Goal: Task Accomplishment & Management: Complete application form

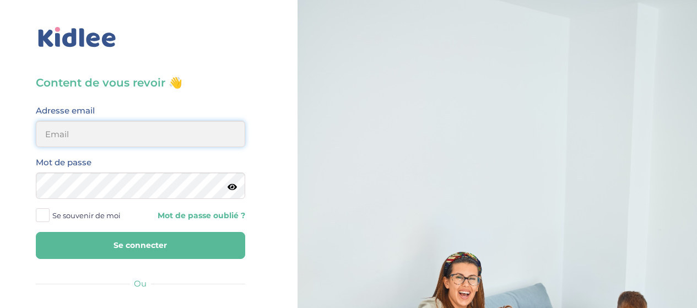
type input "elena.shovkopljas993@gmail.com"
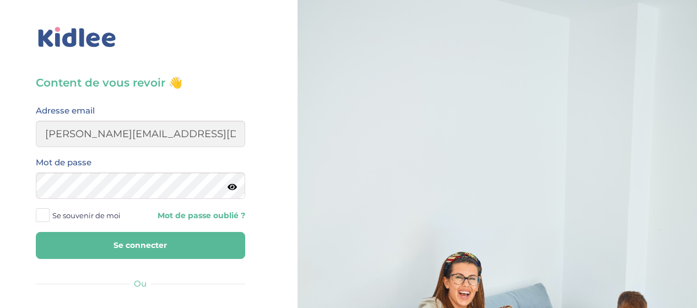
click at [131, 245] on button "Se connecter" at bounding box center [140, 245] width 209 height 27
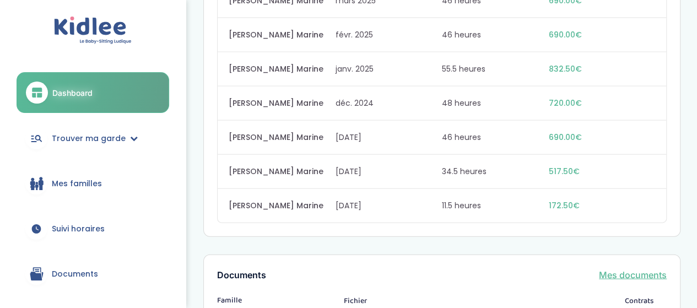
scroll to position [1136, 0]
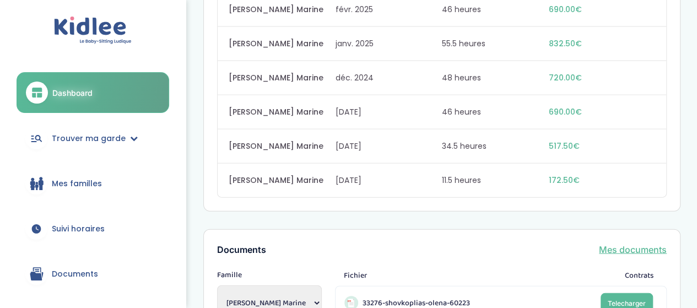
click at [100, 185] on link "Mes familles" at bounding box center [93, 184] width 153 height 40
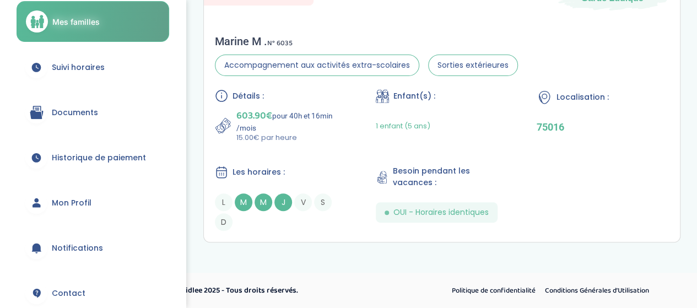
scroll to position [55, 0]
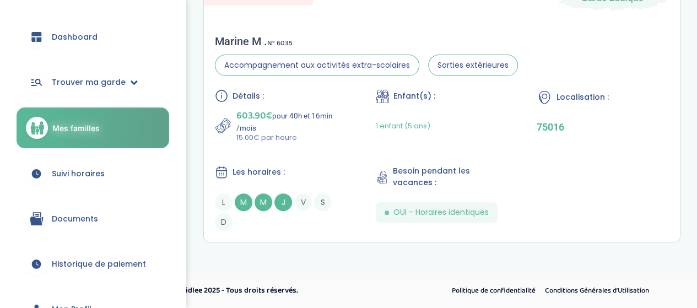
click at [115, 80] on span "Trouver ma garde" at bounding box center [89, 83] width 74 height 12
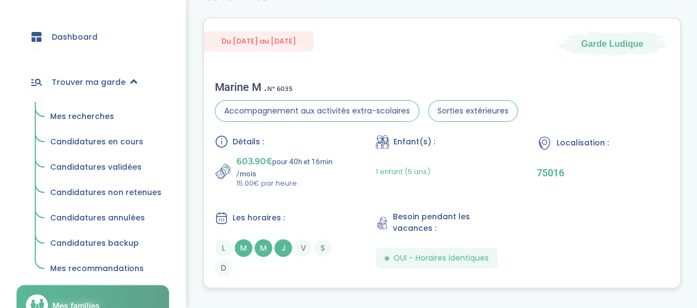
scroll to position [81, 0]
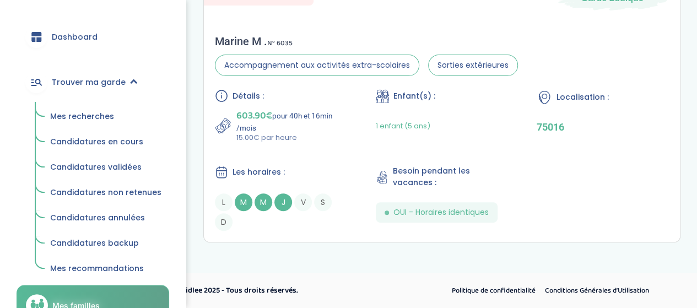
click at [97, 115] on span "Mes recherches" at bounding box center [82, 116] width 64 height 11
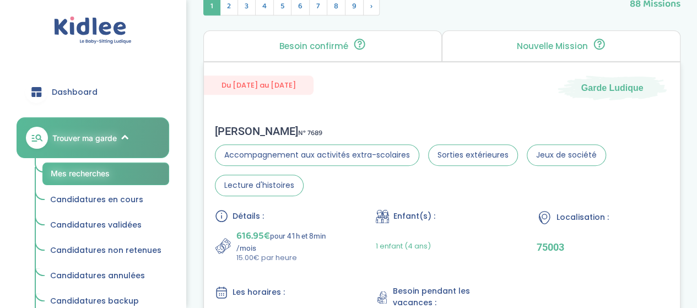
scroll to position [496, 0]
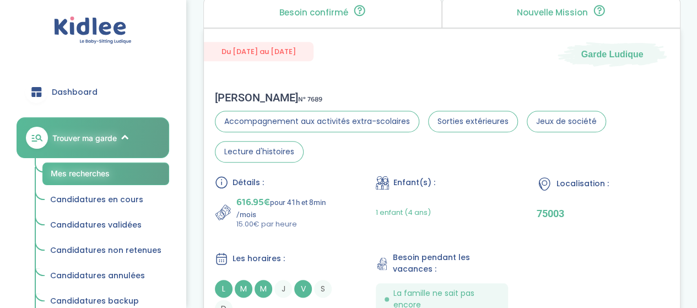
click at [476, 197] on div "1 enfant (4 ans)" at bounding box center [442, 212] width 132 height 35
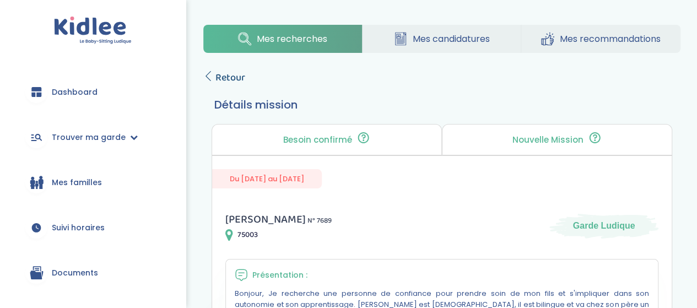
click at [221, 80] on span "Retour" at bounding box center [230, 77] width 30 height 15
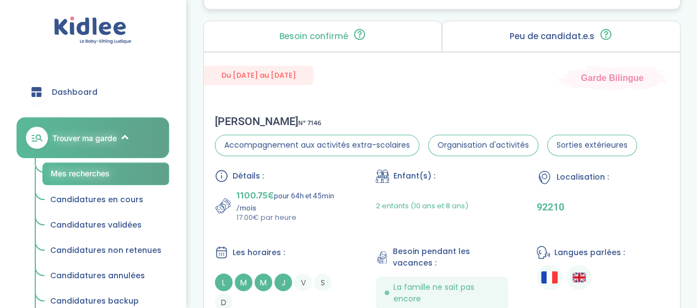
scroll to position [881, 0]
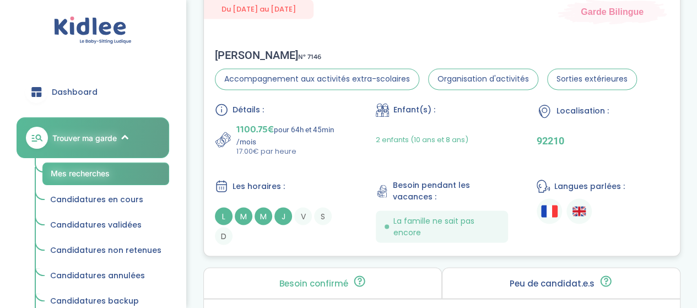
click at [369, 149] on div "Détails : 1100.75€ pour 64h et 45min /mois 17.00€ par heure Enfant(s) : 2 enfan…" at bounding box center [442, 174] width 454 height 142
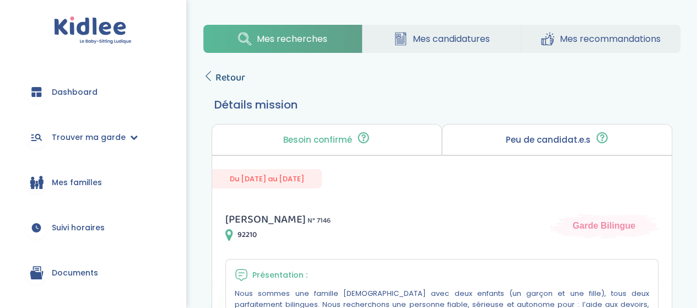
click at [223, 77] on span "Retour" at bounding box center [230, 77] width 30 height 15
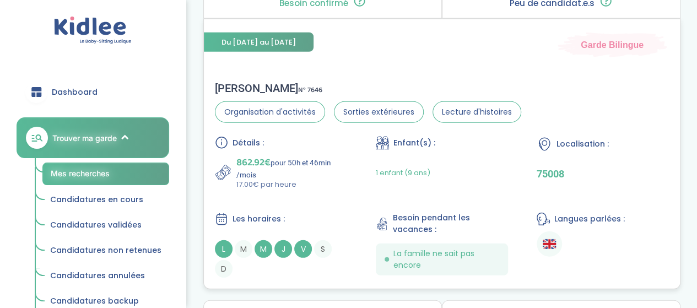
scroll to position [1483, 0]
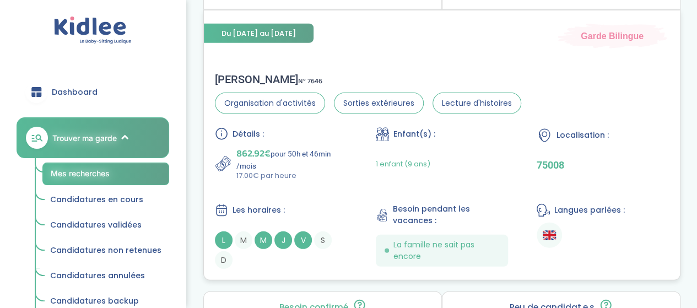
click at [350, 138] on div "Détails : 862.92€ pour 50h et 46min /mois 17.00€ par heure Enfant(s) : 1 enfant…" at bounding box center [442, 198] width 454 height 142
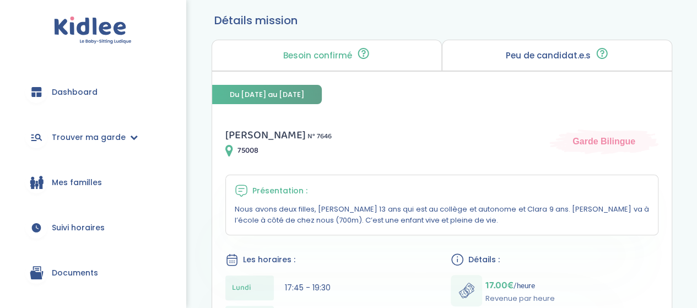
scroll to position [55, 0]
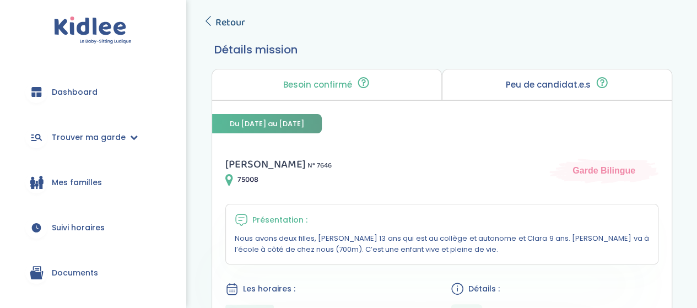
click at [220, 20] on span "Retour" at bounding box center [230, 22] width 30 height 15
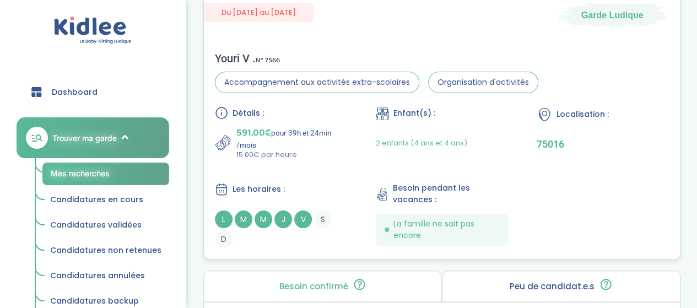
scroll to position [2113, 0]
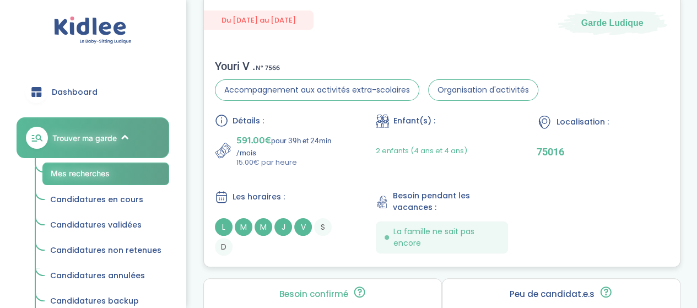
click at [330, 109] on div "Youri V . N° 7566 Accompagnement aux activités extra-scolaires Organisation d'a…" at bounding box center [442, 157] width 476 height 218
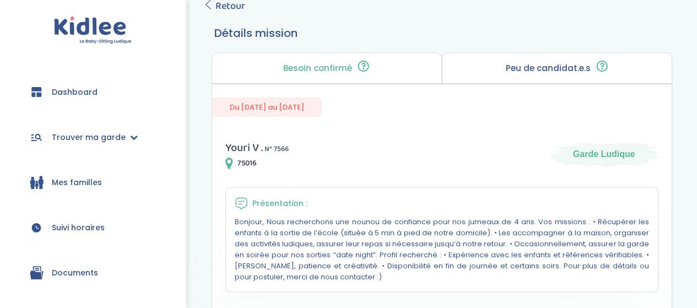
scroll to position [55, 0]
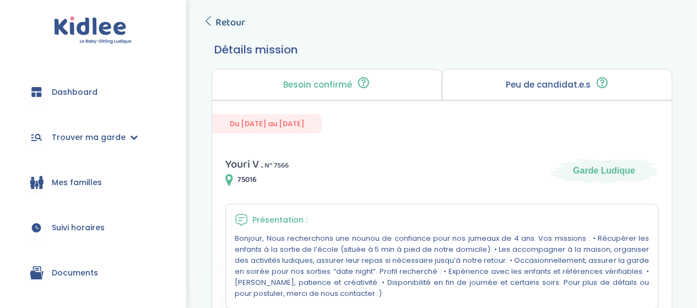
click at [229, 20] on span "Retour" at bounding box center [230, 22] width 30 height 15
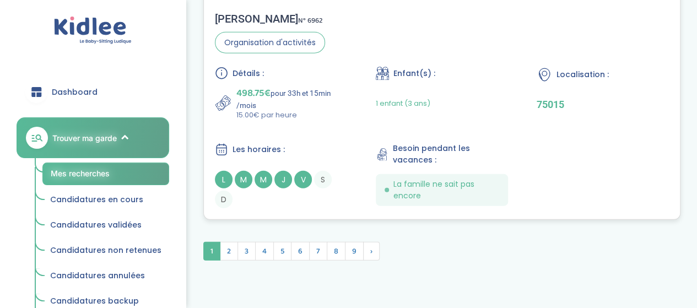
scroll to position [3435, 0]
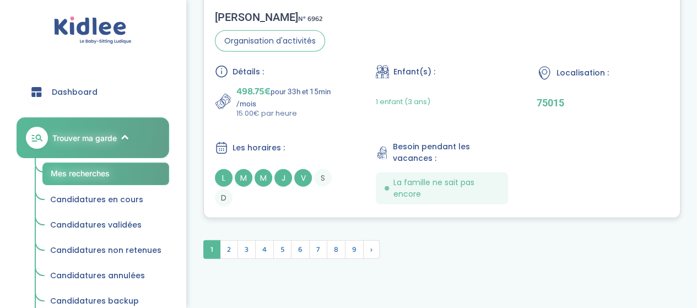
click at [309, 124] on div "Détails : 498.75€ pour 33h et 15min /mois 15.00€ par heure Enfant(s) : 1 enfant…" at bounding box center [442, 136] width 454 height 142
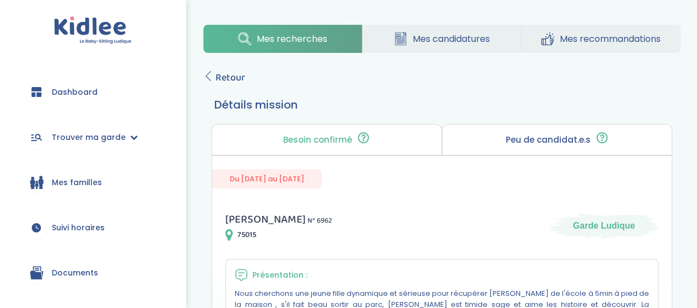
click at [244, 78] on span "Retour" at bounding box center [230, 77] width 30 height 15
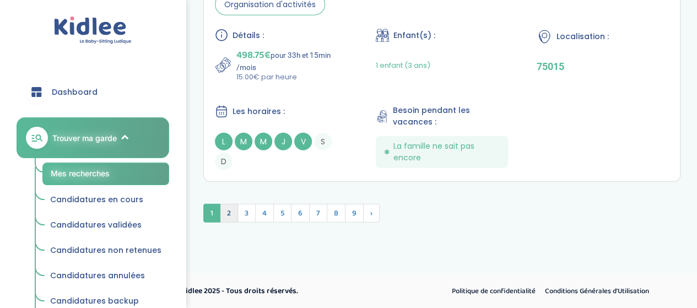
click at [225, 219] on span "2" at bounding box center [229, 213] width 18 height 19
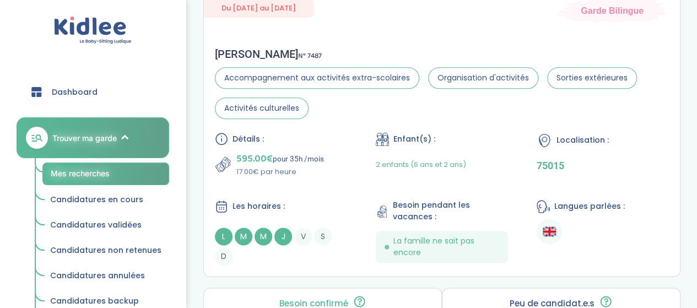
scroll to position [2731, 0]
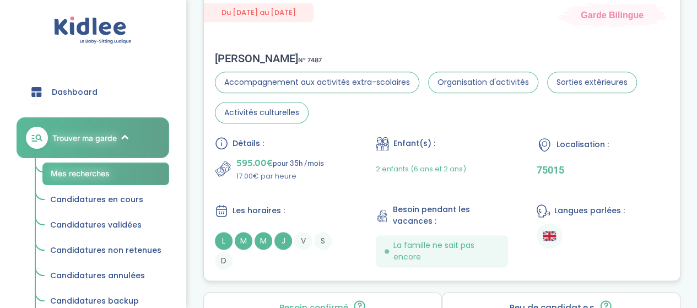
click at [322, 182] on div "Détails : 595.00€ pour 35h /mois 17.00€ par heure Enfant(s) : 2 enfants (6 ans …" at bounding box center [442, 203] width 454 height 133
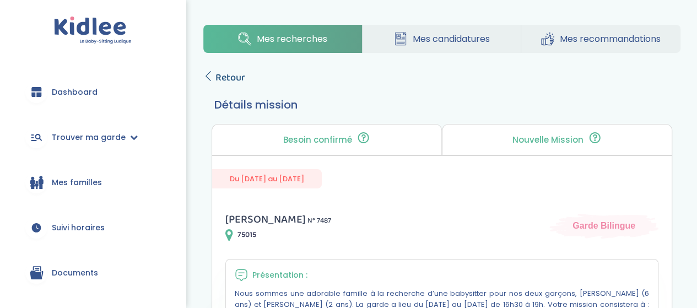
click at [231, 75] on span "Retour" at bounding box center [230, 77] width 30 height 15
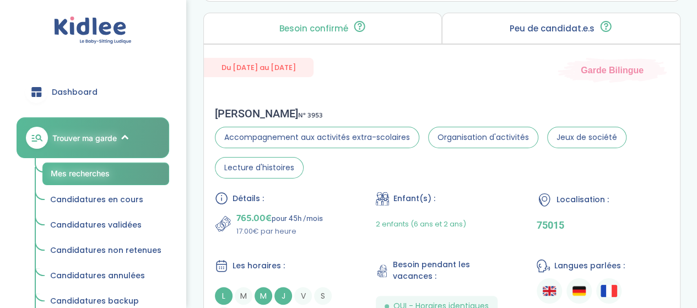
scroll to position [2121, 0]
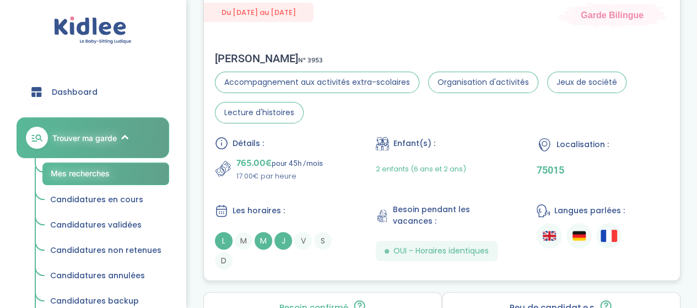
click at [348, 144] on div "Détails : 765.00€ pour 45h /mois 17.00€ par heure Enfant(s) : 2 enfants (6 ans …" at bounding box center [442, 203] width 454 height 133
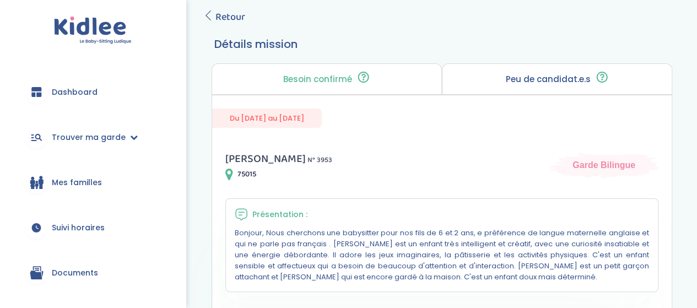
scroll to position [55, 0]
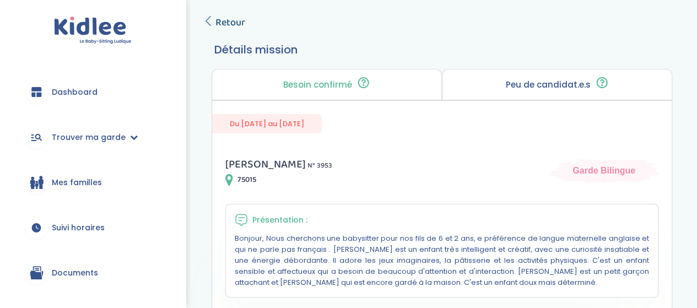
click at [234, 27] on span "Retour" at bounding box center [230, 22] width 30 height 15
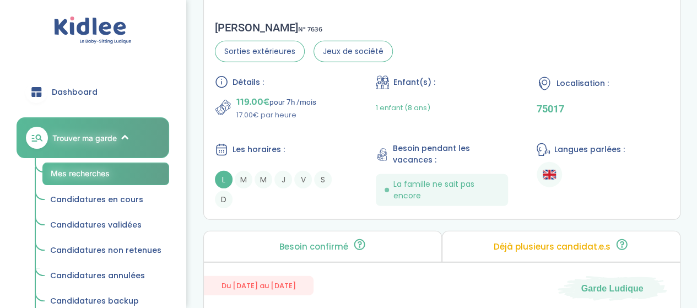
scroll to position [1510, 0]
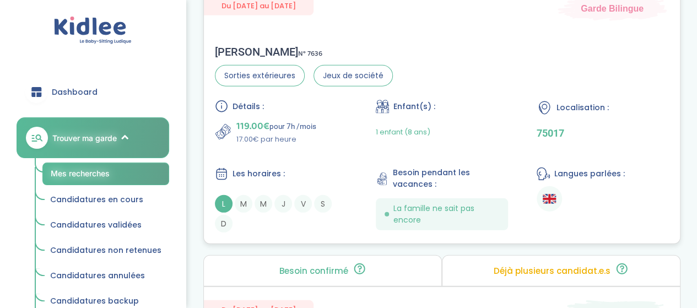
click at [314, 154] on div "Détails : 119.00€ pour 7h /mois 17.00€ par heure Enfant(s) : 1 enfant (8 ans) L…" at bounding box center [442, 166] width 454 height 133
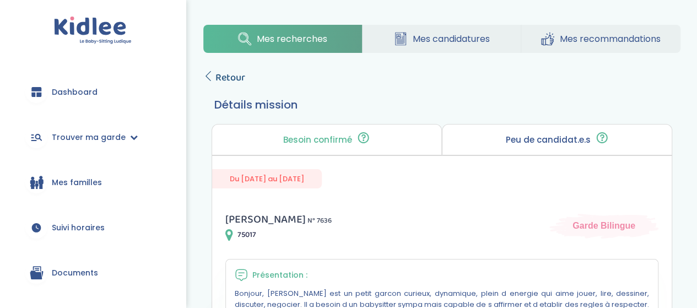
click at [205, 82] on link "Retour" at bounding box center [224, 77] width 42 height 15
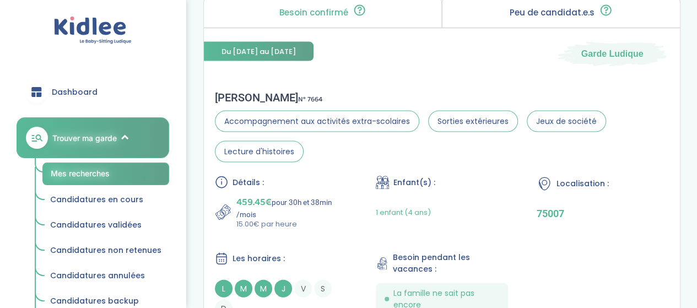
scroll to position [1120, 0]
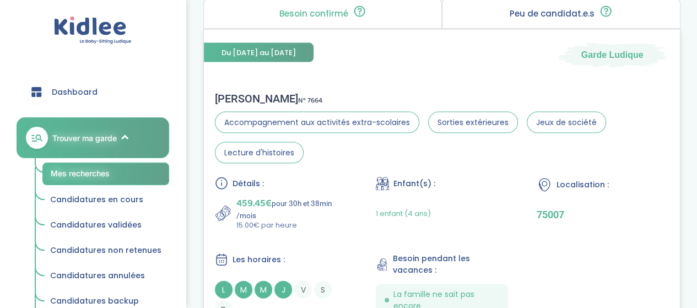
click at [341, 190] on div "Détails : 459.45€ pour 30h et 38min /mois 15.00€ par heure" at bounding box center [281, 204] width 132 height 54
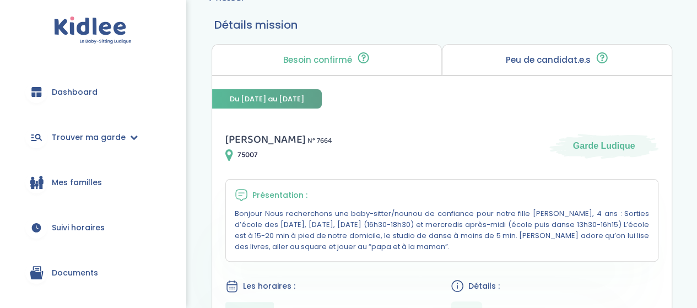
scroll to position [55, 0]
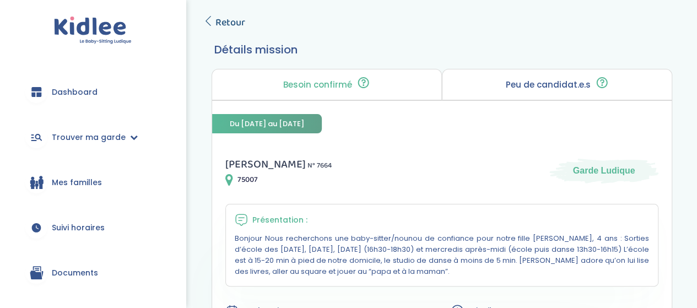
click at [241, 25] on span "Retour" at bounding box center [230, 22] width 30 height 15
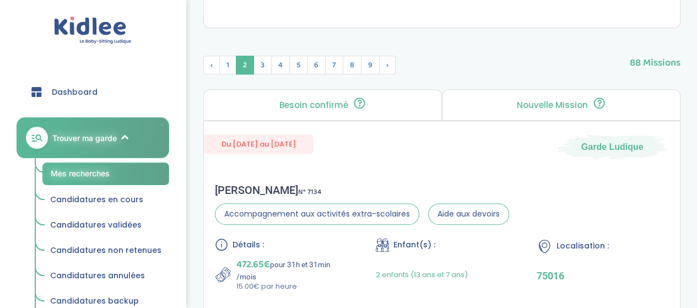
scroll to position [404, 0]
click at [260, 57] on span "3" at bounding box center [262, 64] width 18 height 19
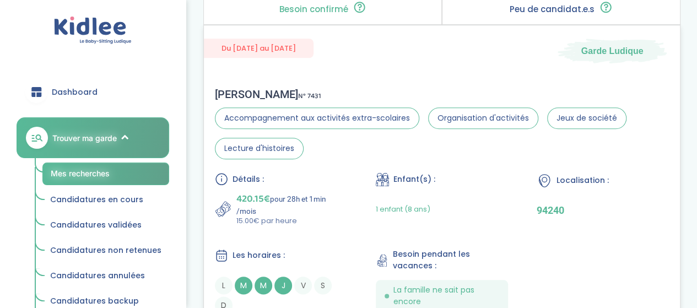
scroll to position [514, 0]
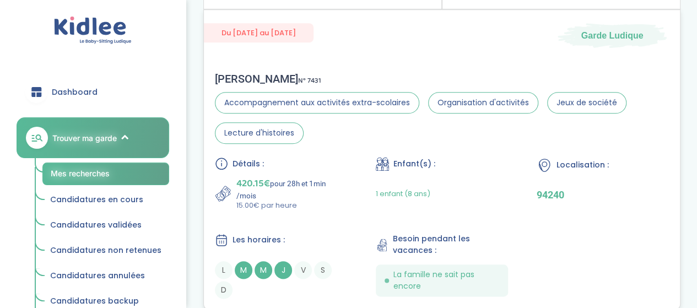
click at [345, 183] on p "420.15€ pour 28h et 1min /mois" at bounding box center [291, 188] width 111 height 24
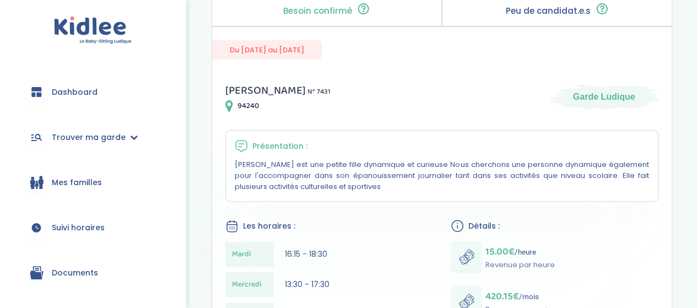
scroll to position [55, 0]
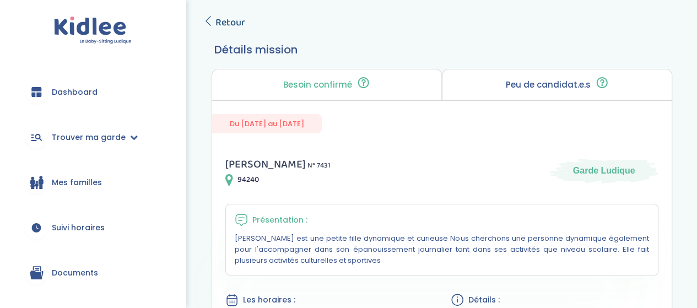
click at [227, 17] on span "Retour" at bounding box center [230, 22] width 30 height 15
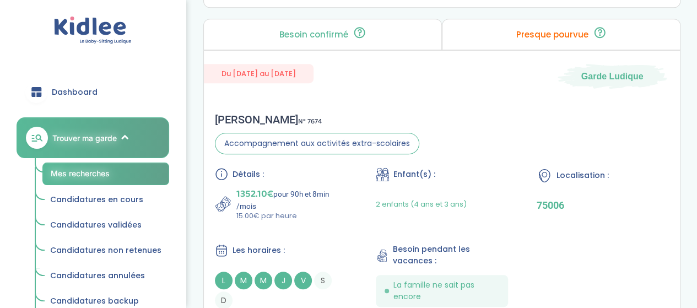
scroll to position [2387, 0]
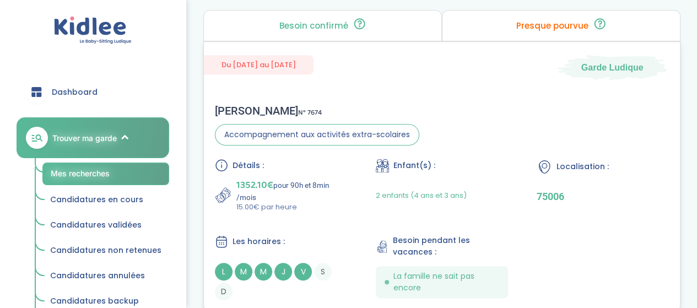
click at [311, 159] on div "Détails :" at bounding box center [281, 165] width 132 height 13
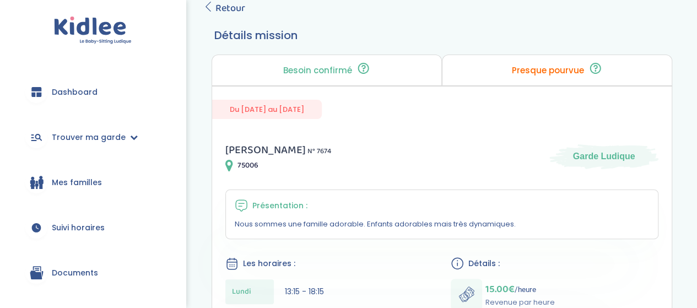
scroll to position [9, 0]
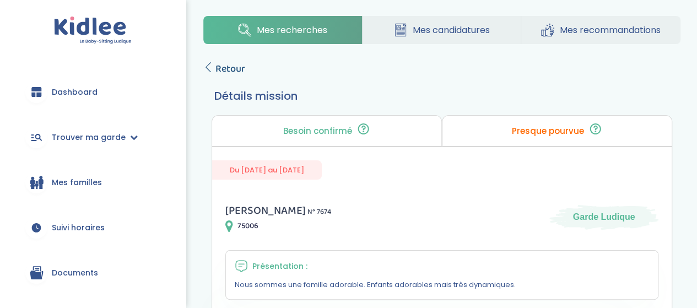
click at [209, 65] on icon at bounding box center [208, 67] width 10 height 10
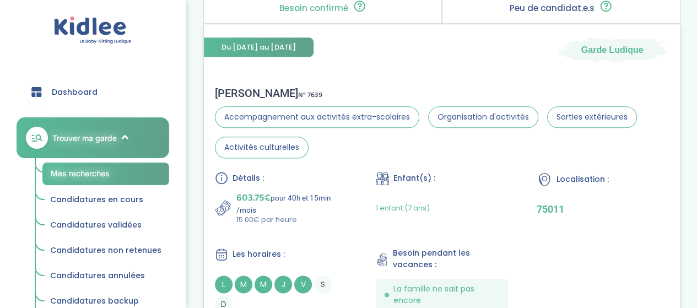
click at [303, 171] on div "Détails :" at bounding box center [281, 177] width 132 height 13
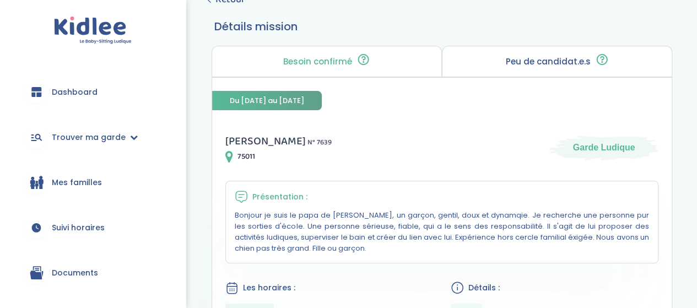
scroll to position [12, 0]
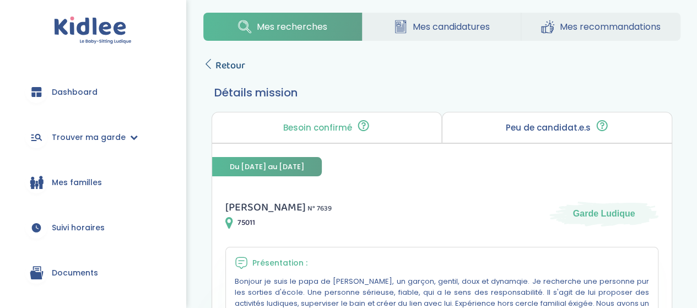
click at [218, 64] on span "Retour" at bounding box center [230, 65] width 30 height 15
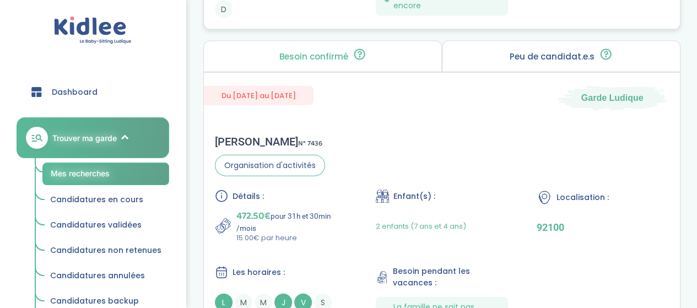
scroll to position [3435, 0]
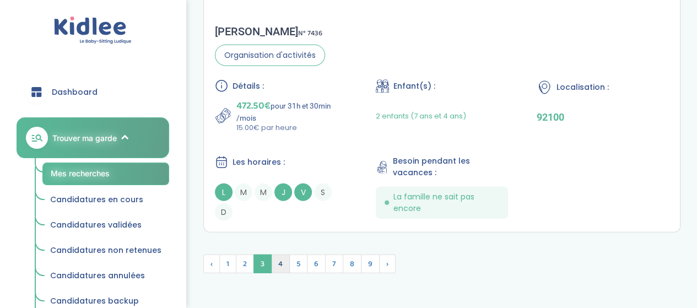
click at [283, 257] on span "4" at bounding box center [280, 263] width 19 height 19
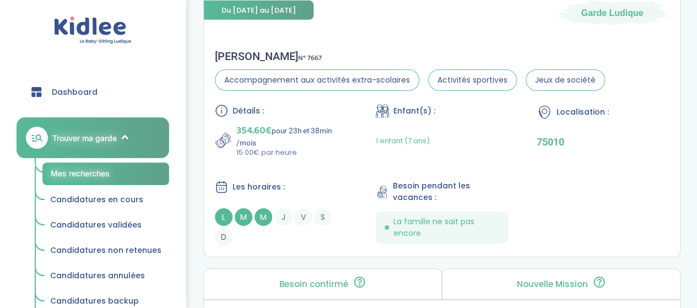
scroll to position [1737, 0]
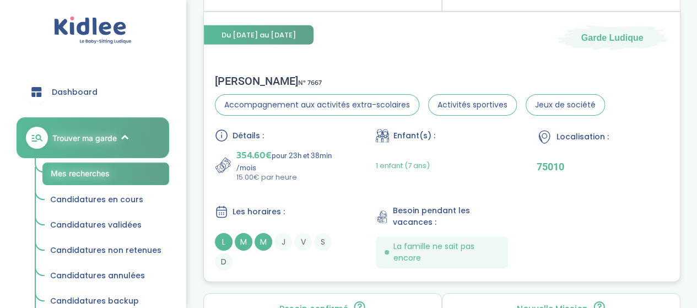
click at [345, 151] on p "354.60€ pour 23h et 38min /mois" at bounding box center [291, 160] width 111 height 24
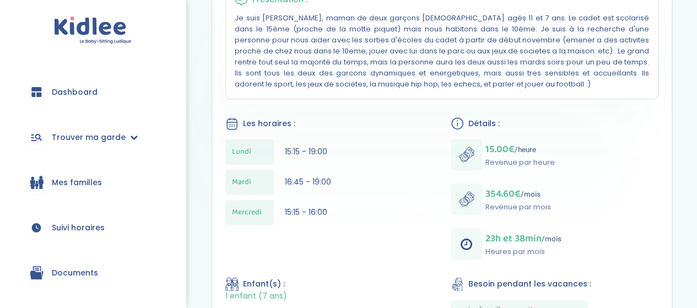
scroll to position [55, 0]
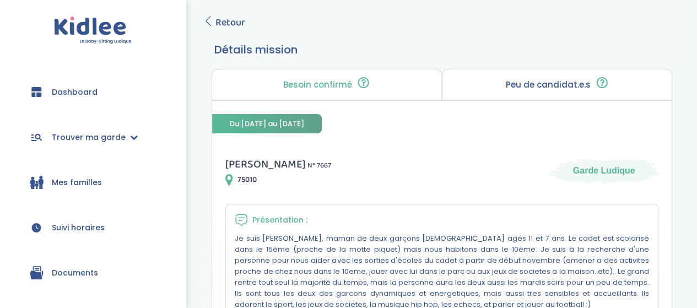
click at [228, 21] on span "Retour" at bounding box center [230, 22] width 30 height 15
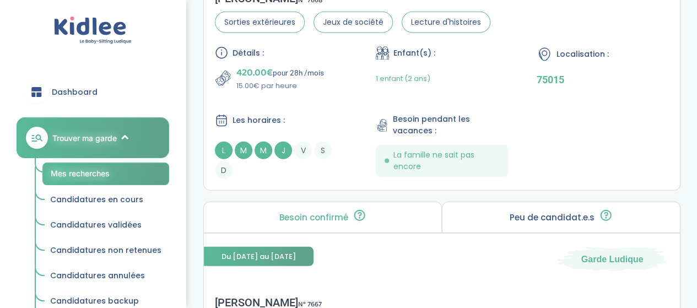
scroll to position [1462, 0]
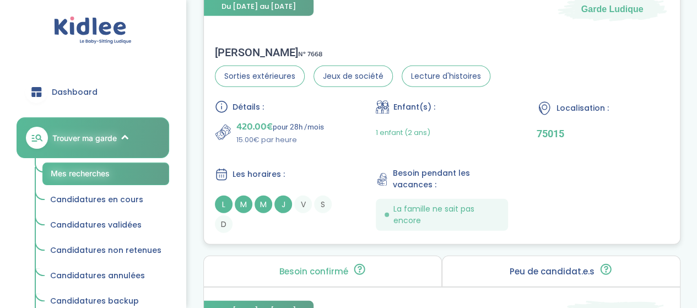
click at [328, 157] on div "Détails : 420.00€ pour 28h /mois 15.00€ par heure Enfant(s) : 1 enfant (2 ans) …" at bounding box center [442, 166] width 454 height 133
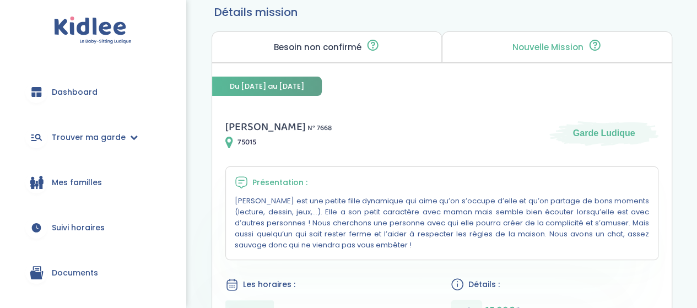
scroll to position [55, 0]
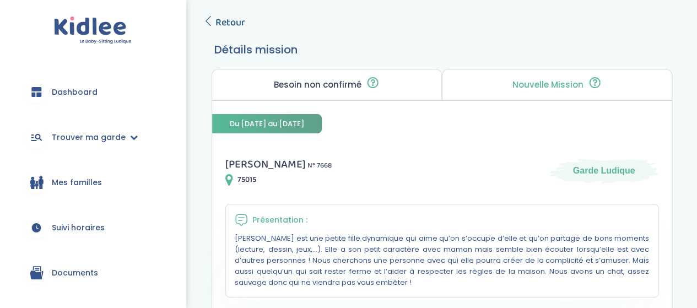
click at [225, 27] on span "Retour" at bounding box center [230, 22] width 30 height 15
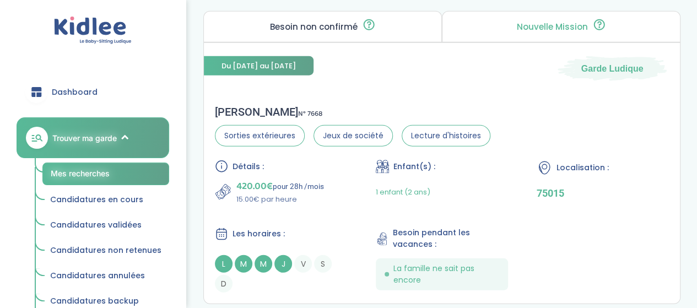
scroll to position [1182, 0]
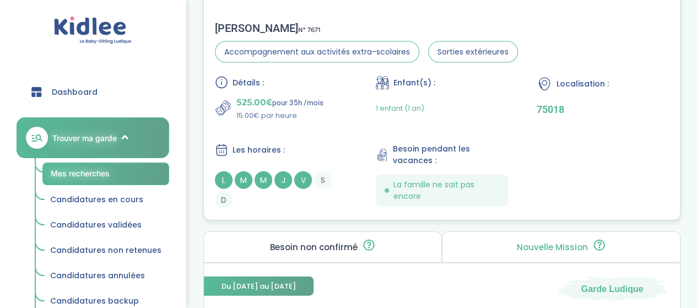
click at [325, 121] on div "Détails : 525.00€ pour 35h /mois 15.00€ par heure Enfant(s) : 1 enfant (1 an) L…" at bounding box center [442, 142] width 454 height 133
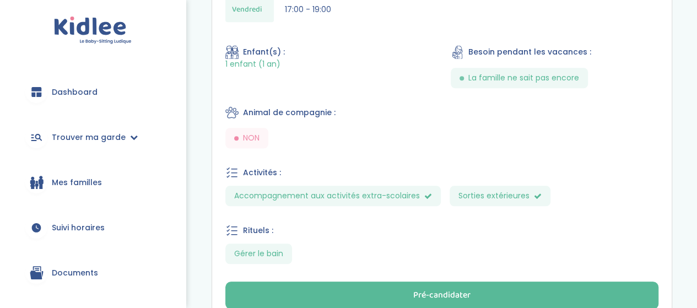
scroll to position [567, 0]
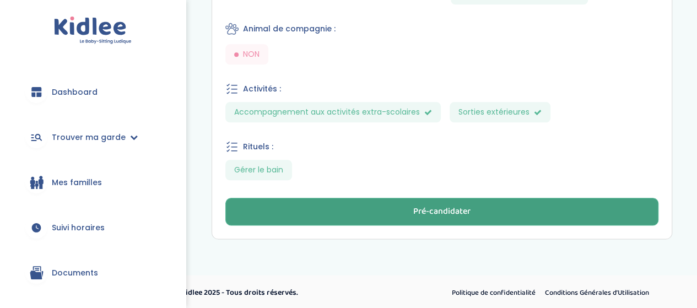
click at [419, 208] on div "Pré-candidater" at bounding box center [441, 211] width 57 height 13
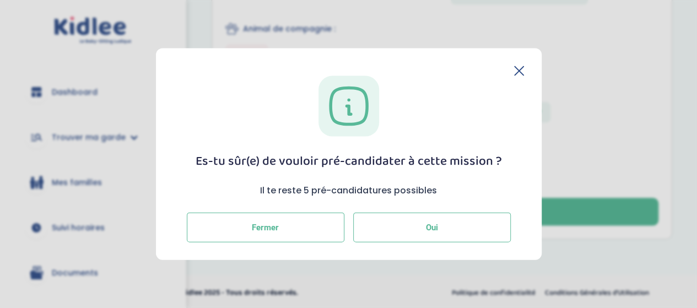
click at [443, 225] on button "Oui" at bounding box center [432, 228] width 158 height 30
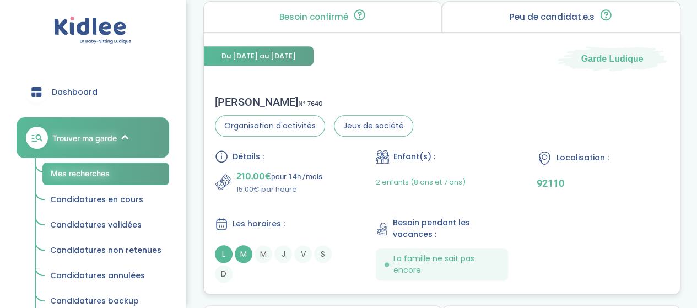
scroll to position [551, 0]
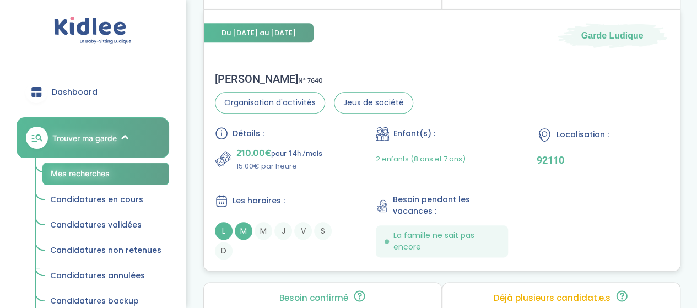
click at [321, 139] on div "Détails : 210.00€ pour 14h /mois 15.00€ par heure" at bounding box center [281, 149] width 132 height 45
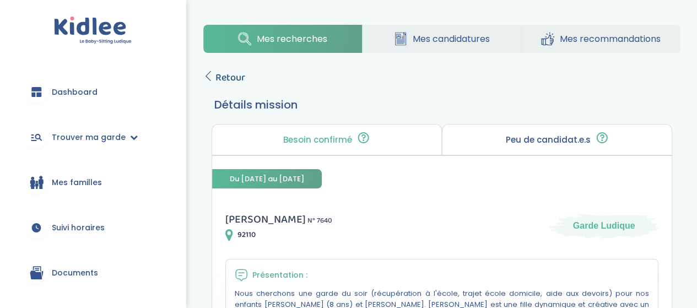
click at [214, 82] on link "Retour" at bounding box center [224, 77] width 42 height 15
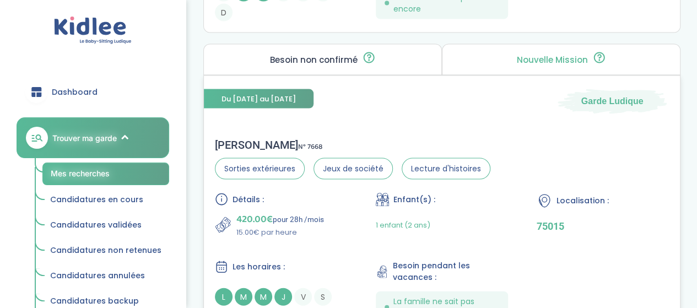
scroll to position [1157, 0]
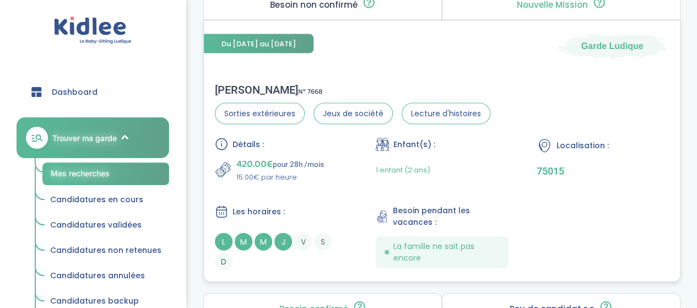
click at [321, 172] on p "15.00€ par heure" at bounding box center [280, 177] width 88 height 11
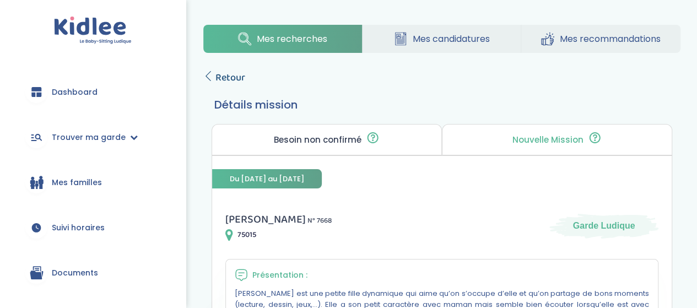
click at [240, 77] on span "Retour" at bounding box center [230, 77] width 30 height 15
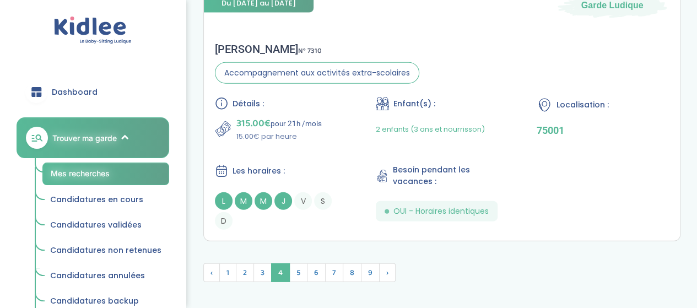
scroll to position [3412, 0]
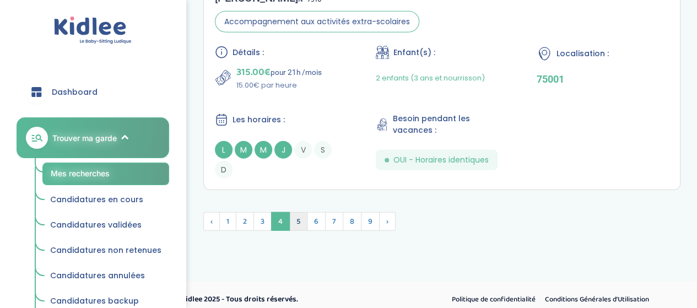
click at [307, 213] on span "6" at bounding box center [316, 221] width 19 height 19
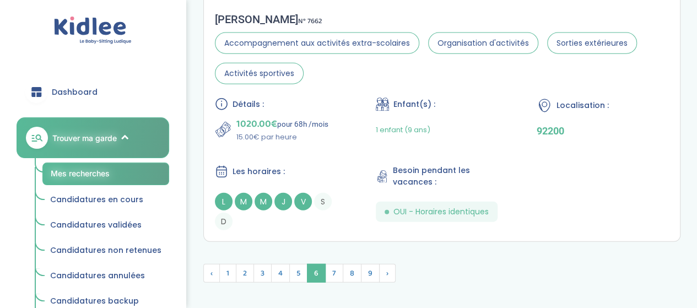
scroll to position [3342, 0]
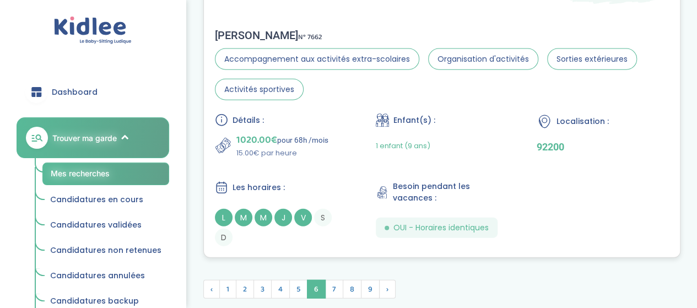
click at [355, 164] on div "Détails : 1020.00€ pour 68h /mois 15.00€ par heure Enfant(s) : 1 enfant (9 ans)…" at bounding box center [442, 179] width 454 height 133
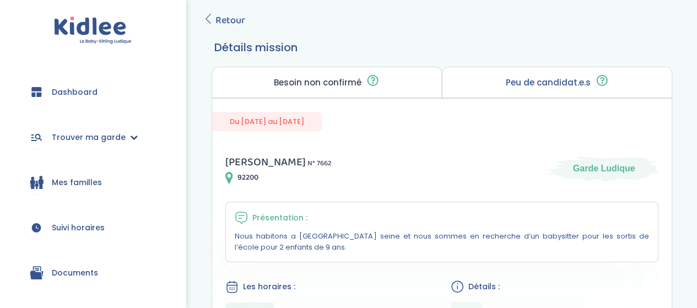
scroll to position [55, 0]
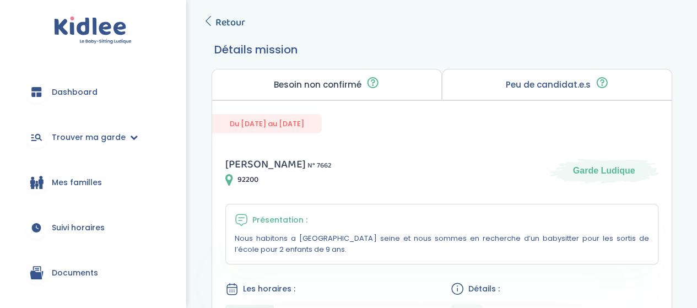
click at [230, 29] on span "Retour" at bounding box center [230, 22] width 30 height 15
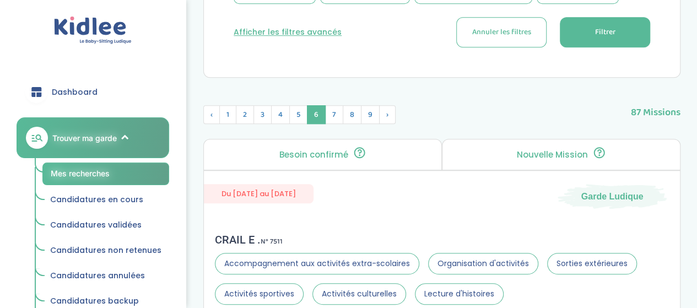
scroll to position [343, 0]
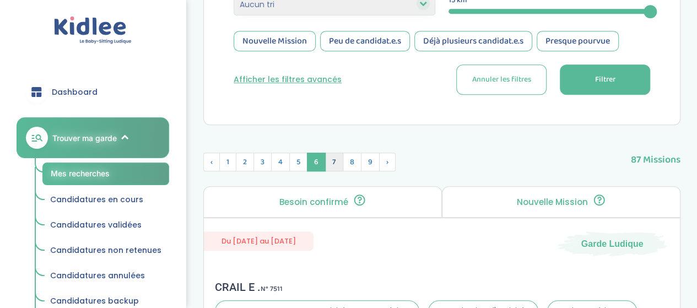
click at [337, 162] on span "7" at bounding box center [334, 162] width 18 height 19
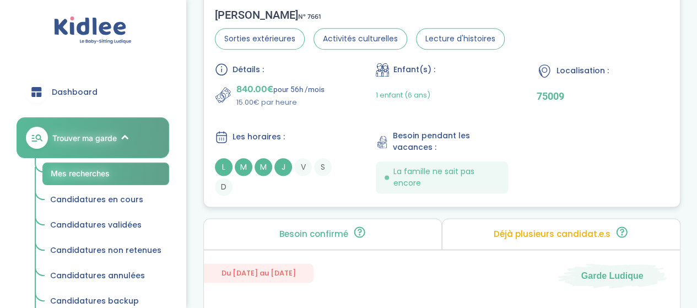
scroll to position [563, 0]
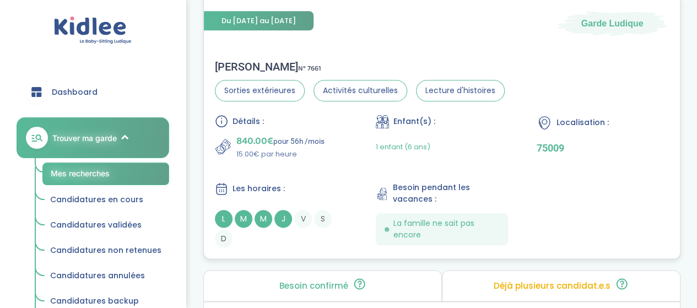
click at [334, 158] on div "840.00€ pour 56h /mois 15.00€ par heure" at bounding box center [281, 146] width 132 height 26
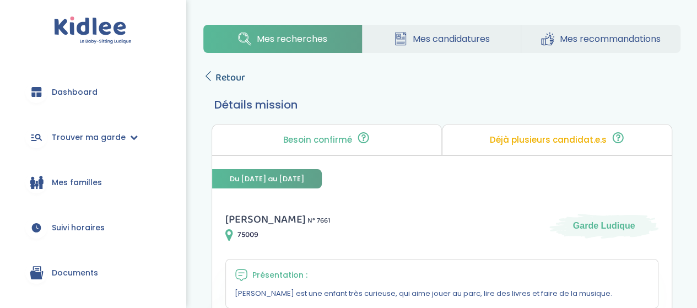
click at [234, 77] on span "Retour" at bounding box center [230, 77] width 30 height 15
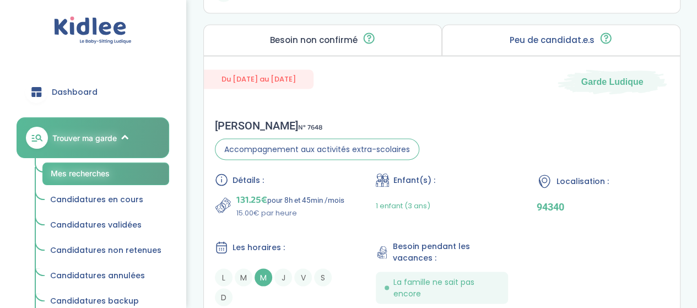
scroll to position [3152, 0]
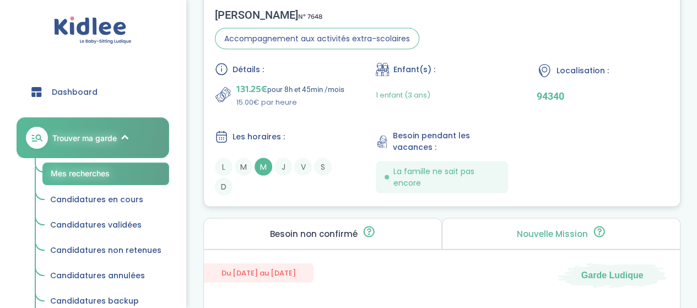
click at [326, 130] on div "Les horaires :" at bounding box center [281, 137] width 132 height 14
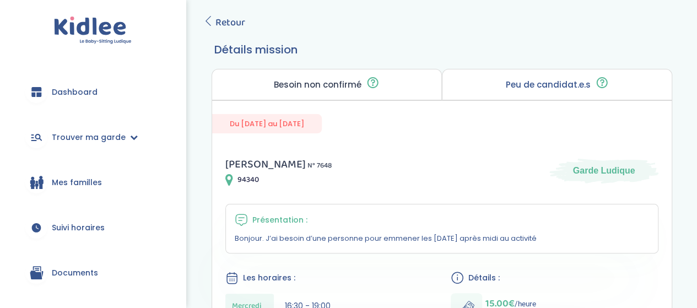
scroll to position [55, 0]
click at [215, 16] on link "Retour" at bounding box center [224, 22] width 42 height 15
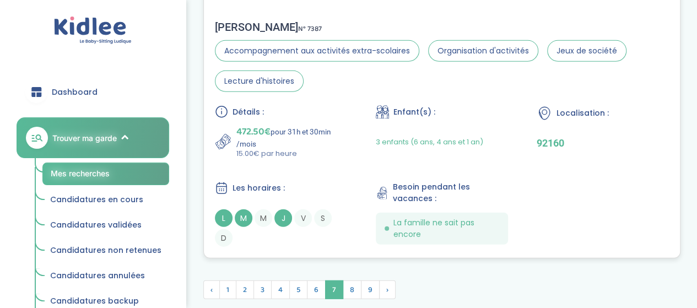
scroll to position [3511, 0]
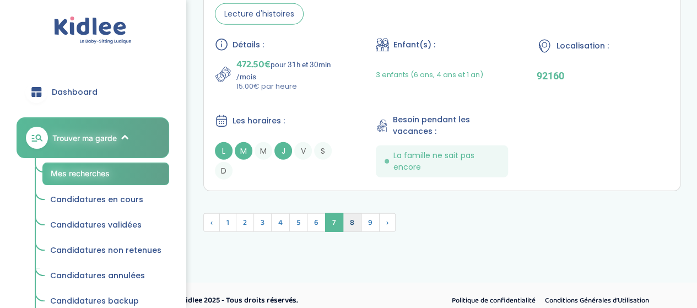
click at [346, 213] on span "8" at bounding box center [352, 222] width 19 height 19
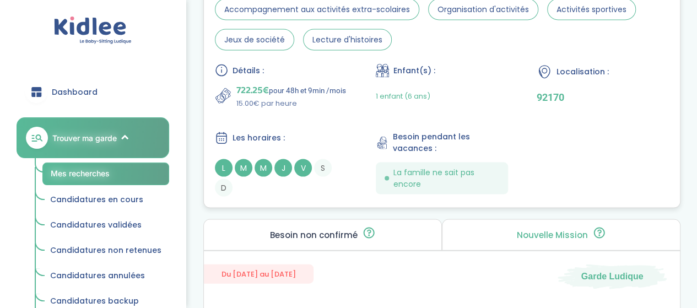
scroll to position [3095, 0]
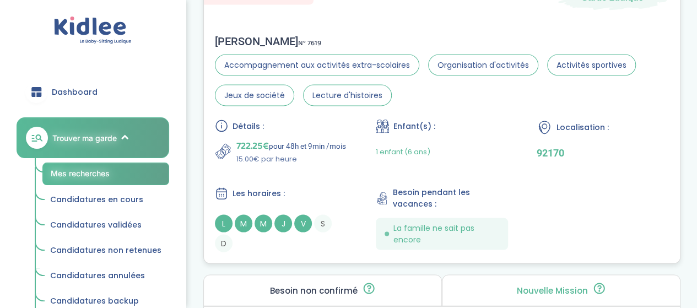
click at [329, 157] on p "15.00€ par heure" at bounding box center [291, 158] width 110 height 11
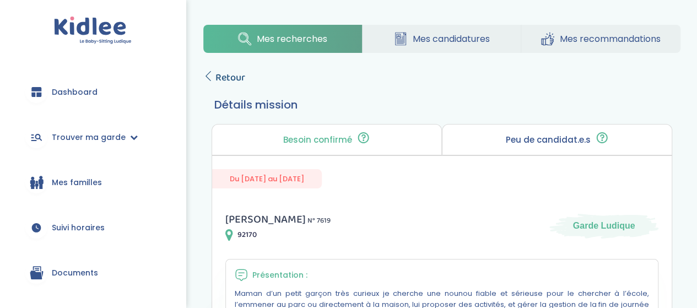
click at [230, 72] on span "Retour" at bounding box center [230, 77] width 30 height 15
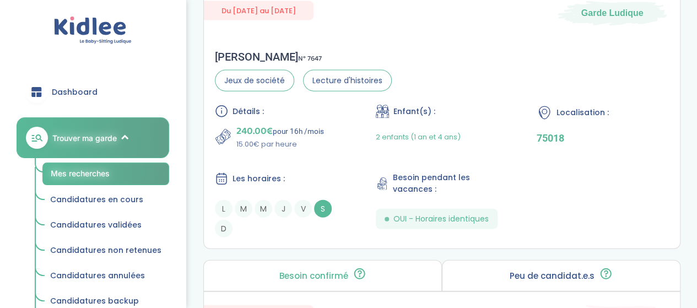
scroll to position [1168, 0]
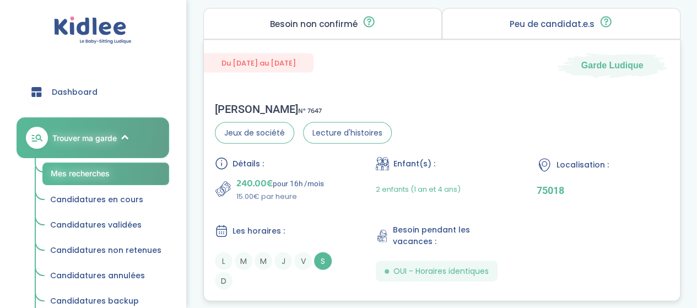
click at [340, 189] on div "240.00€ pour 16h /mois 15.00€ par heure" at bounding box center [281, 189] width 132 height 26
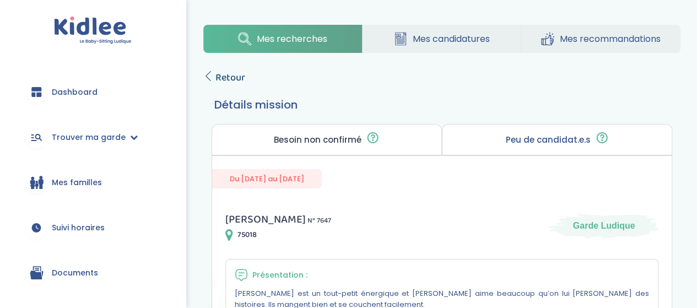
click at [232, 74] on span "Retour" at bounding box center [230, 77] width 30 height 15
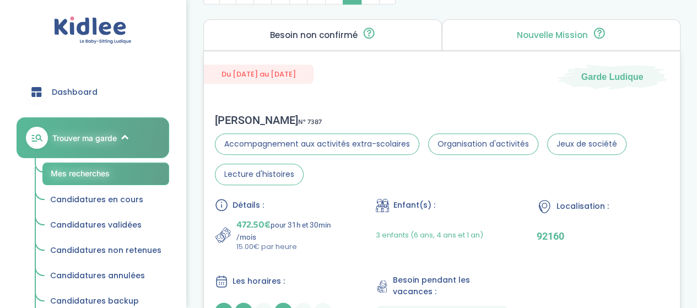
scroll to position [452, 0]
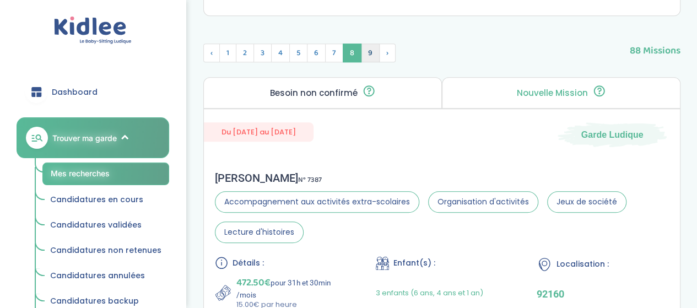
click at [361, 53] on span "9" at bounding box center [370, 53] width 19 height 19
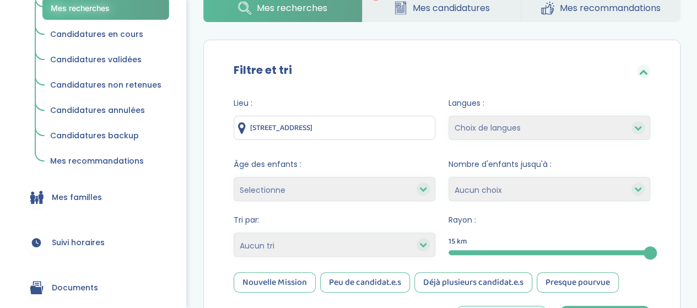
scroll to position [0, 0]
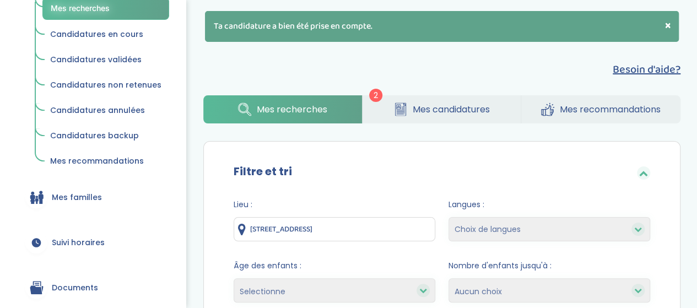
click at [414, 109] on span "Mes candidatures" at bounding box center [451, 109] width 77 height 14
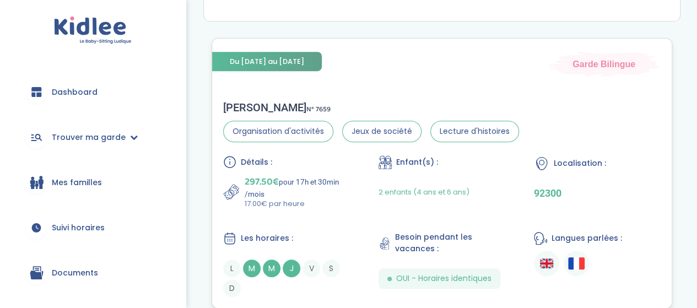
scroll to position [275, 0]
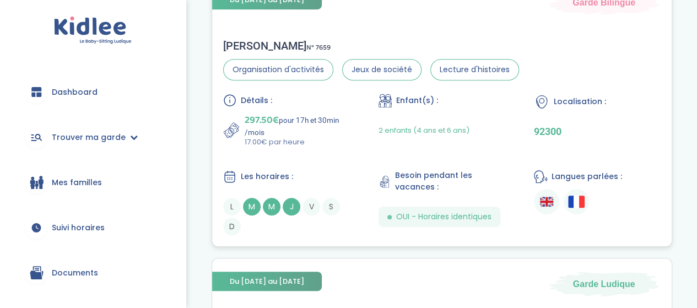
click at [344, 159] on div "Détails : 297.50€ pour 17h et 30min /mois 17.00€ par heure Enfant(s) : 2 enfant…" at bounding box center [441, 165] width 437 height 142
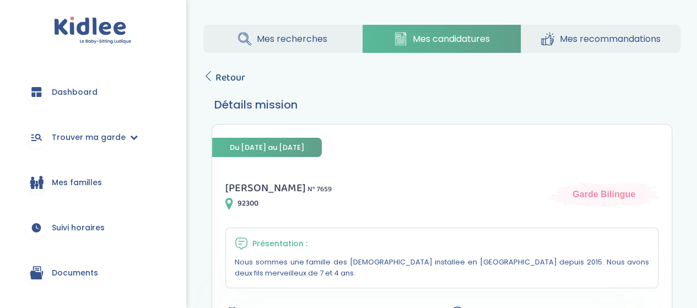
click at [232, 75] on span "Retour" at bounding box center [230, 77] width 30 height 15
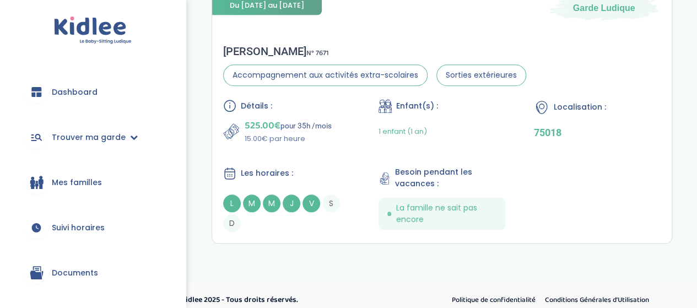
scroll to position [560, 0]
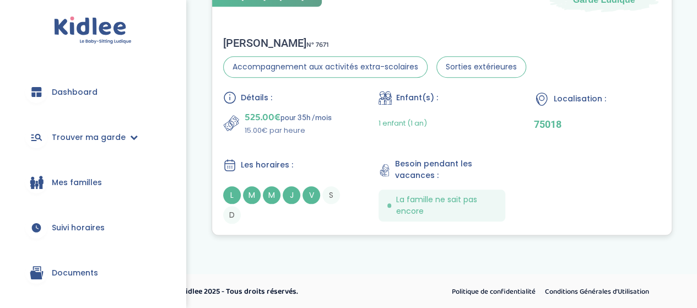
click at [321, 95] on div "Détails :" at bounding box center [286, 97] width 127 height 13
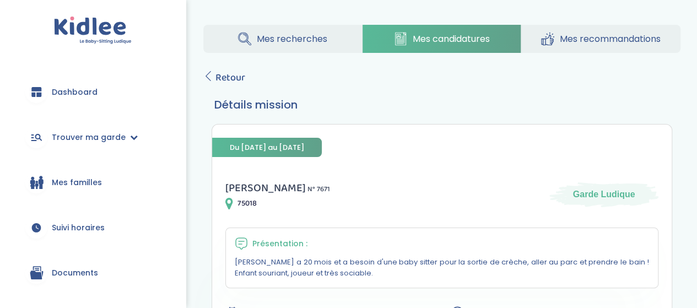
click at [609, 41] on span "Mes recommandations" at bounding box center [610, 39] width 101 height 14
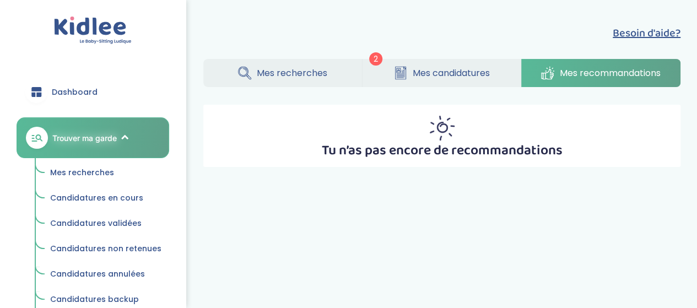
click at [413, 69] on span "Mes candidatures" at bounding box center [451, 73] width 77 height 14
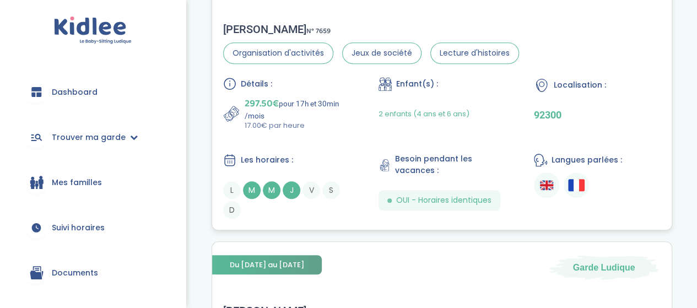
scroll to position [275, 0]
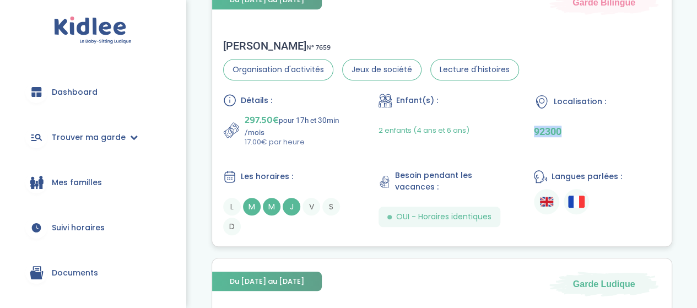
drag, startPoint x: 527, startPoint y: 131, endPoint x: 585, endPoint y: 135, distance: 58.5
click at [585, 135] on div "Détails : 297.50€ pour 17h et 30min /mois 17.00€ par heure Enfant(s) : 2 enfant…" at bounding box center [441, 165] width 437 height 142
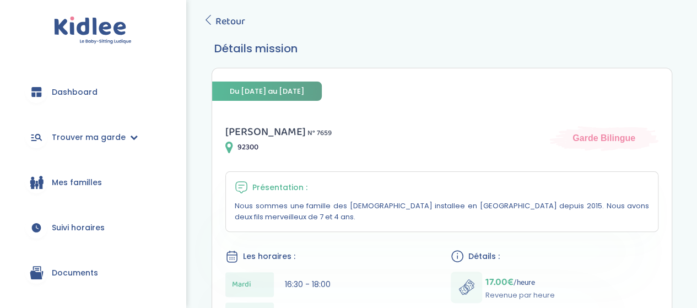
scroll to position [55, 0]
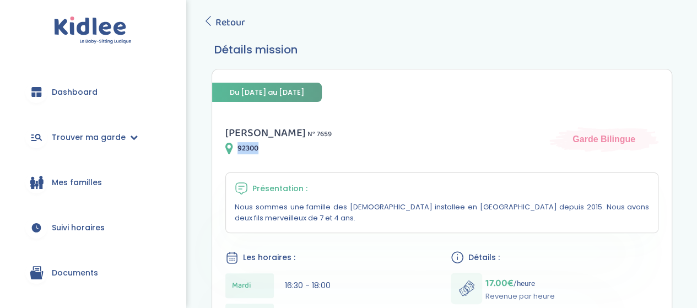
drag, startPoint x: 235, startPoint y: 149, endPoint x: 261, endPoint y: 150, distance: 25.9
click at [260, 149] on div "92300" at bounding box center [278, 148] width 106 height 13
copy span "92300"
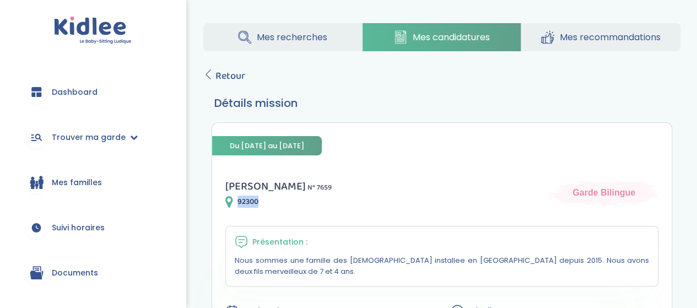
scroll to position [0, 0]
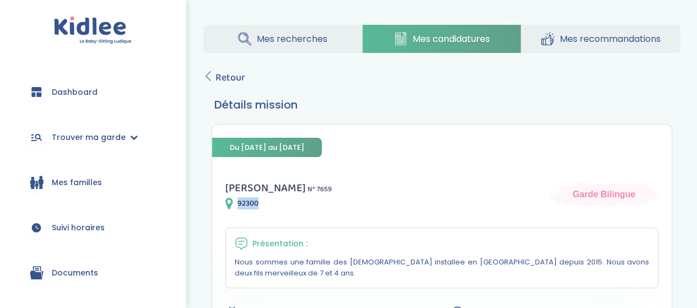
click at [578, 34] on span "Mes recommandations" at bounding box center [610, 39] width 101 height 14
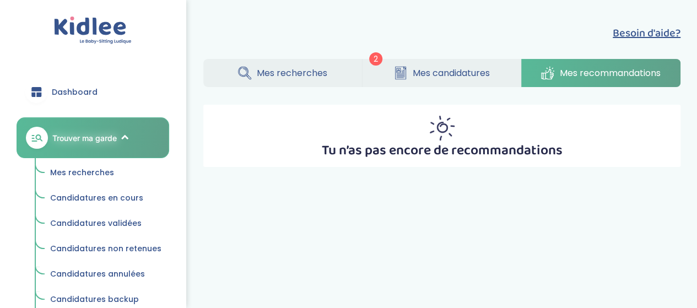
click at [458, 68] on span "Mes candidatures" at bounding box center [451, 73] width 77 height 14
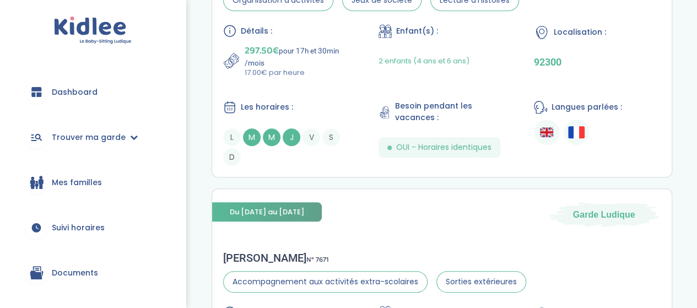
scroll to position [220, 0]
